Goal: Task Accomplishment & Management: Complete application form

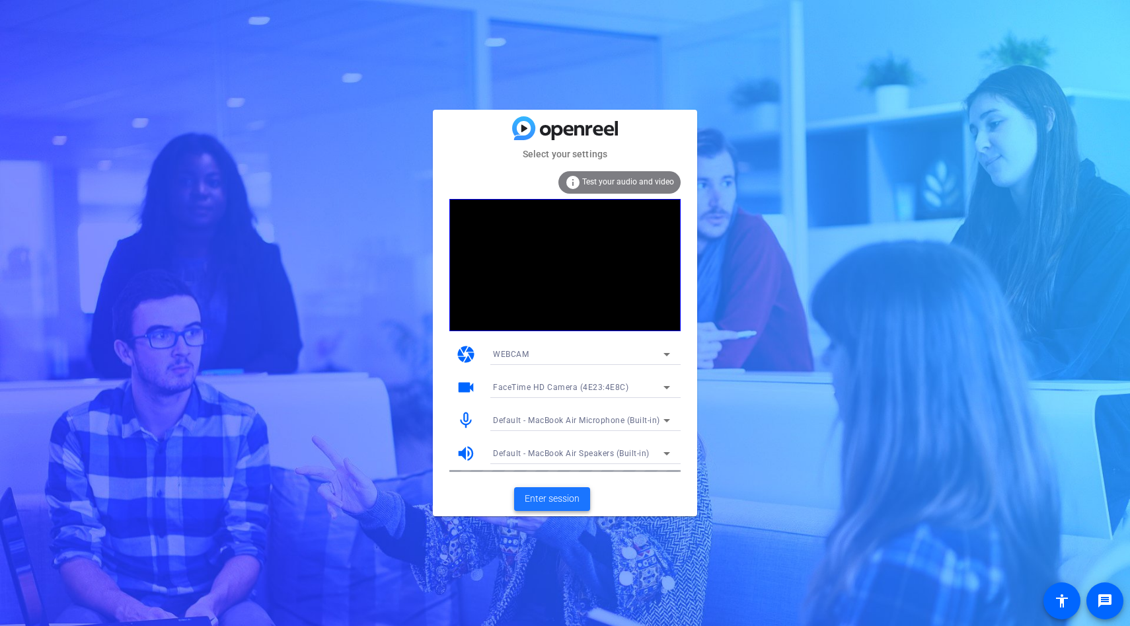
click at [557, 502] on span "Enter session" at bounding box center [552, 499] width 55 height 14
click at [542, 494] on span "Enter session" at bounding box center [552, 499] width 55 height 14
click at [559, 504] on span "Enter session" at bounding box center [552, 499] width 55 height 14
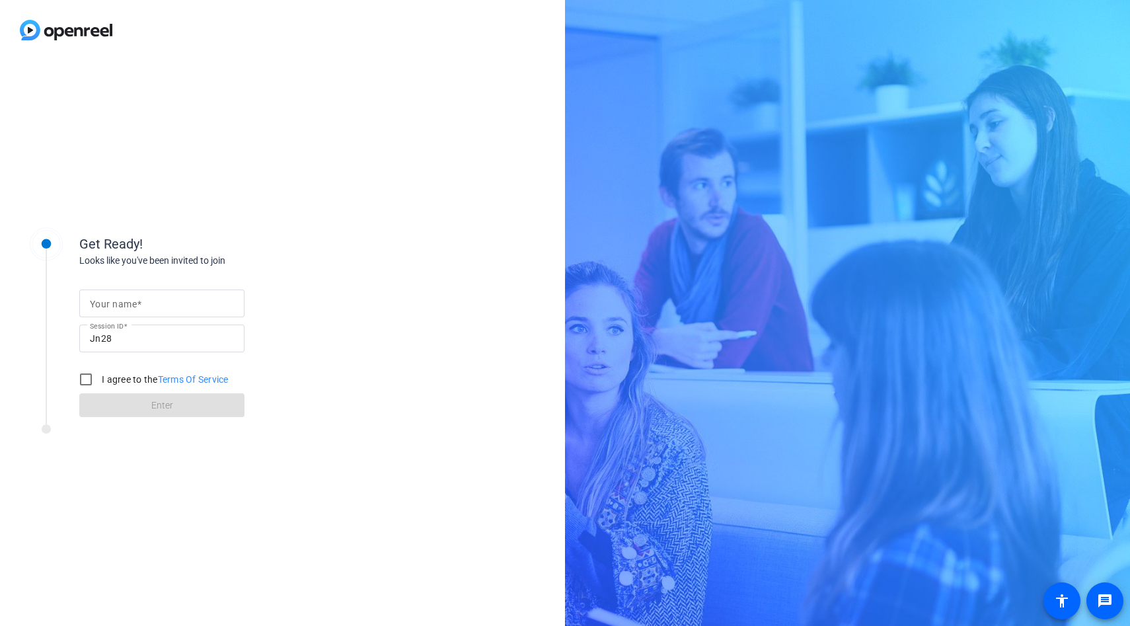
click at [106, 308] on mat-label "Your name" at bounding box center [113, 304] width 47 height 11
click at [106, 308] on input "Your name" at bounding box center [162, 303] width 144 height 16
type input "jill salp"
click at [89, 383] on input "I agree to the Terms Of Service" at bounding box center [86, 379] width 26 height 26
checkbox input "true"
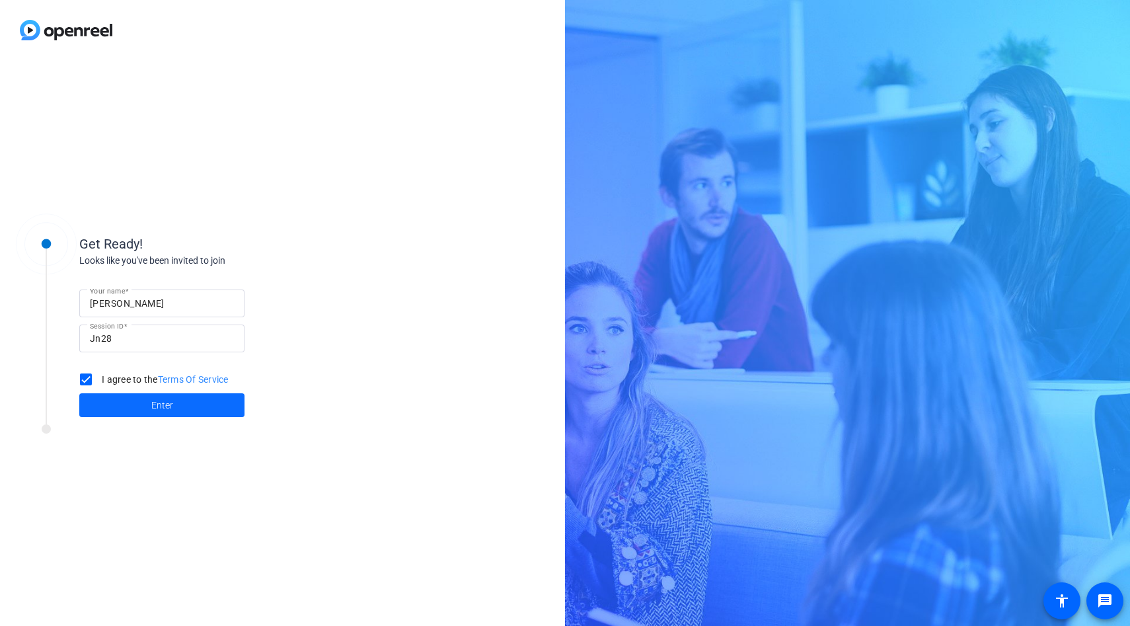
click at [155, 407] on span "Enter" at bounding box center [162, 406] width 22 height 14
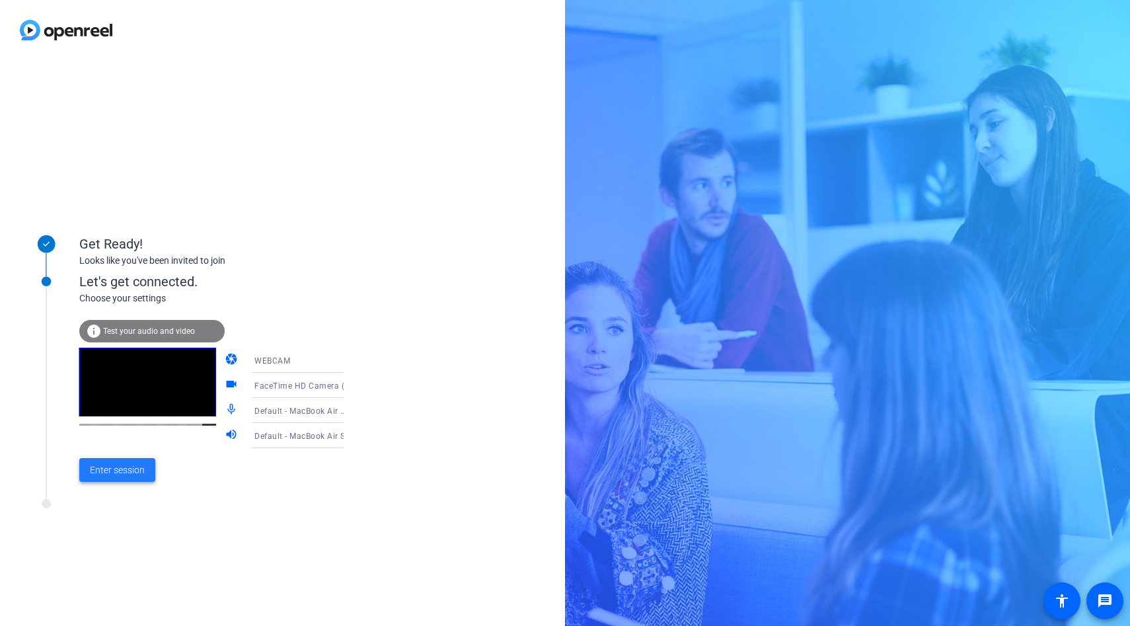
click at [124, 473] on span "Enter session" at bounding box center [117, 470] width 55 height 14
